Goal: Task Accomplishment & Management: Manage account settings

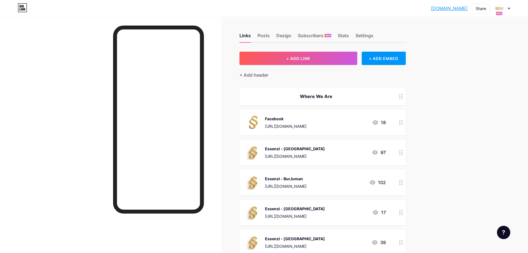
click at [401, 122] on circle at bounding box center [399, 122] width 1 height 1
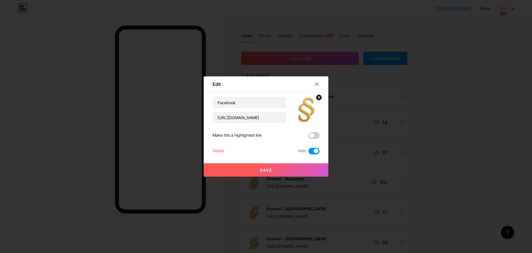
click at [216, 148] on div "Delete" at bounding box center [219, 150] width 12 height 7
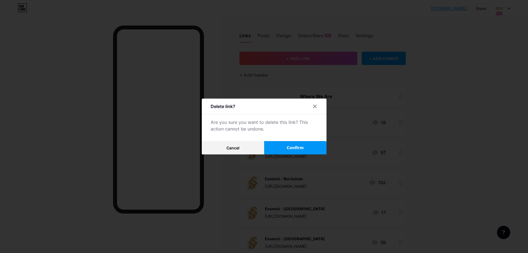
click at [302, 149] on span "Confirm" at bounding box center [295, 148] width 17 height 6
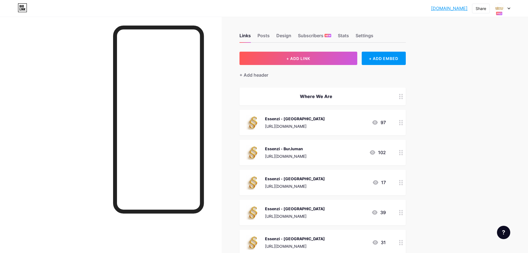
click at [437, 9] on link "[DOMAIN_NAME]" at bounding box center [449, 8] width 37 height 7
